Goal: Browse casually: Explore the website without a specific task or goal

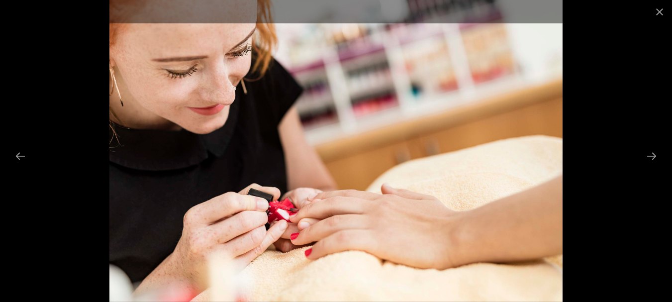
drag, startPoint x: 338, startPoint y: 160, endPoint x: 395, endPoint y: 133, distance: 63.2
click at [395, 133] on img at bounding box center [335, 151] width 453 height 302
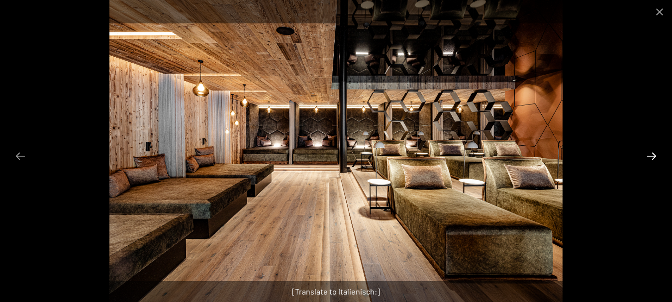
click at [655, 153] on button "Next slide" at bounding box center [651, 155] width 21 height 19
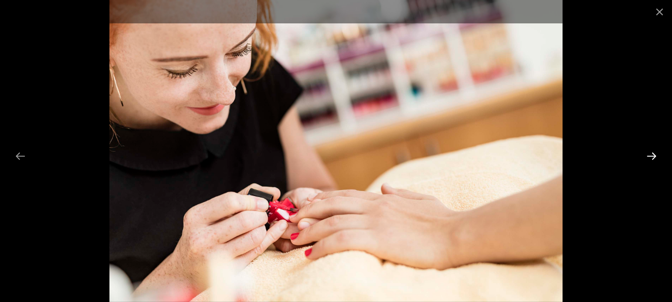
click at [655, 153] on button "Next slide" at bounding box center [651, 155] width 21 height 19
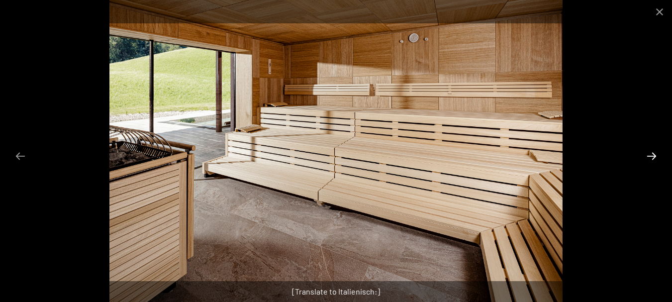
click at [655, 153] on button "Next slide" at bounding box center [651, 155] width 21 height 19
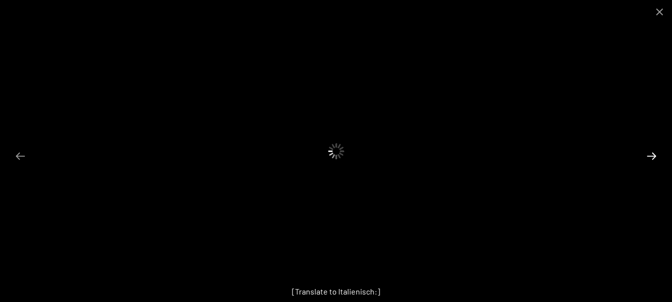
click at [655, 153] on button "Next slide" at bounding box center [651, 155] width 21 height 19
click at [19, 151] on button "Previous slide" at bounding box center [20, 155] width 21 height 19
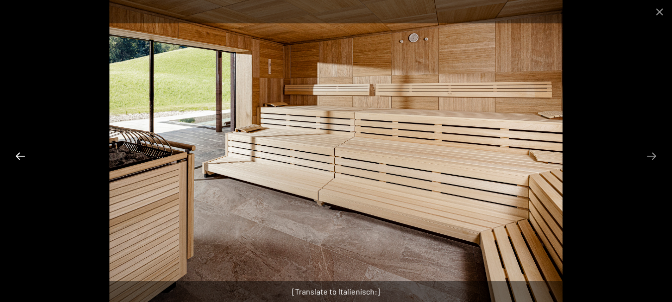
click at [19, 151] on button "Previous slide" at bounding box center [20, 155] width 21 height 19
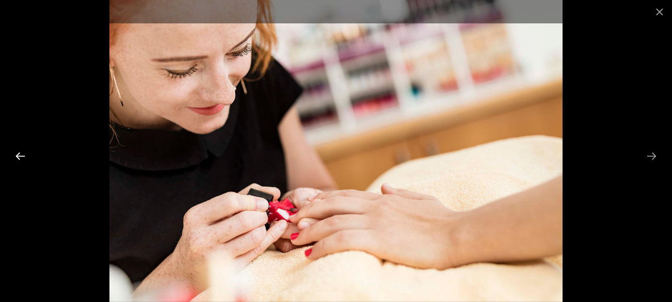
click at [19, 151] on button "Previous slide" at bounding box center [20, 155] width 21 height 19
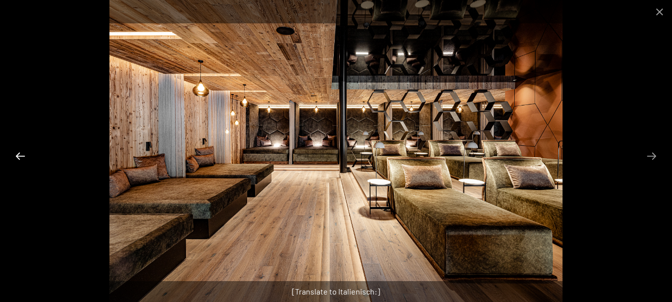
click at [19, 151] on button "Previous slide" at bounding box center [20, 155] width 21 height 19
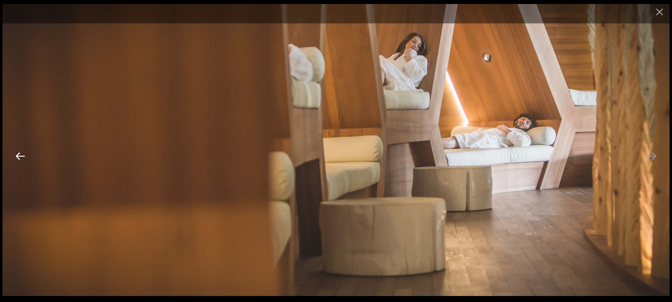
click at [19, 151] on button "Previous slide" at bounding box center [20, 155] width 21 height 19
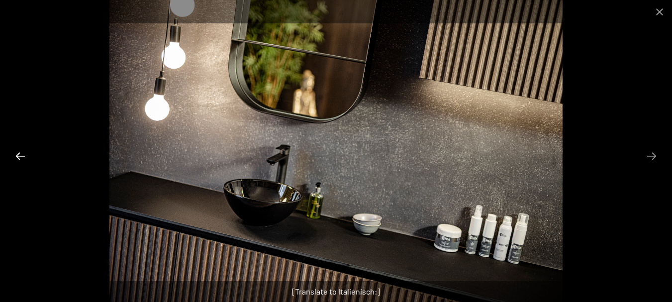
click at [19, 151] on button "Previous slide" at bounding box center [20, 155] width 21 height 19
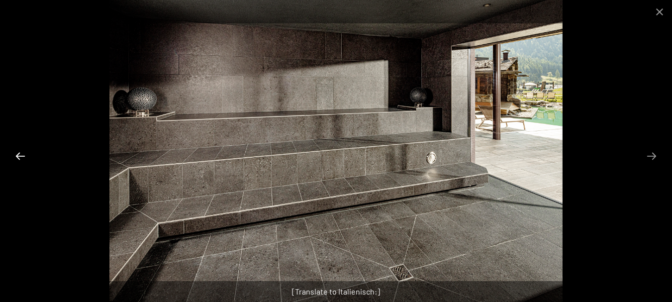
click at [19, 151] on button "Previous slide" at bounding box center [20, 155] width 21 height 19
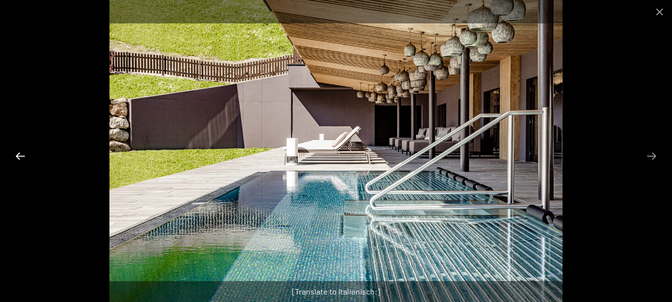
click at [19, 151] on button "Previous slide" at bounding box center [20, 155] width 21 height 19
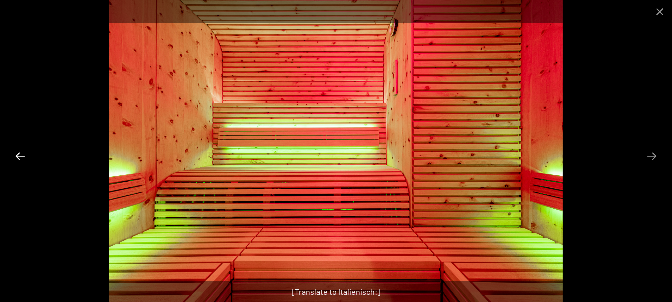
click at [19, 151] on button "Previous slide" at bounding box center [20, 155] width 21 height 19
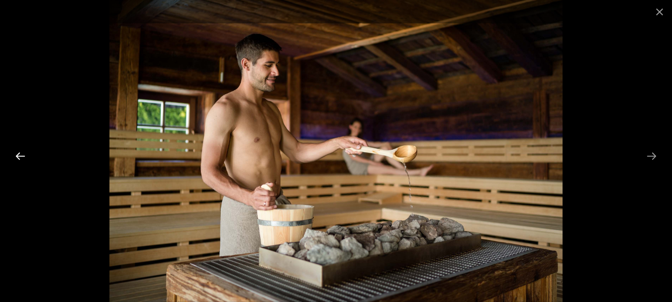
click at [19, 151] on button "Previous slide" at bounding box center [20, 155] width 21 height 19
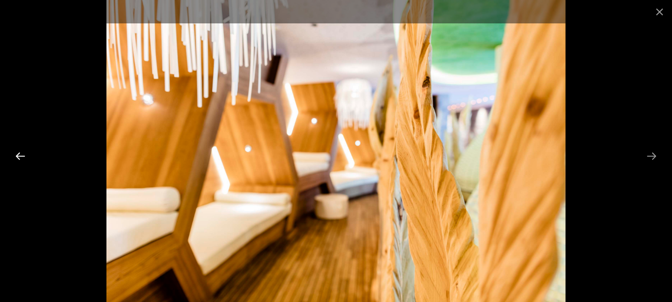
click at [19, 151] on button "Previous slide" at bounding box center [20, 155] width 21 height 19
